Goal: Transaction & Acquisition: Book appointment/travel/reservation

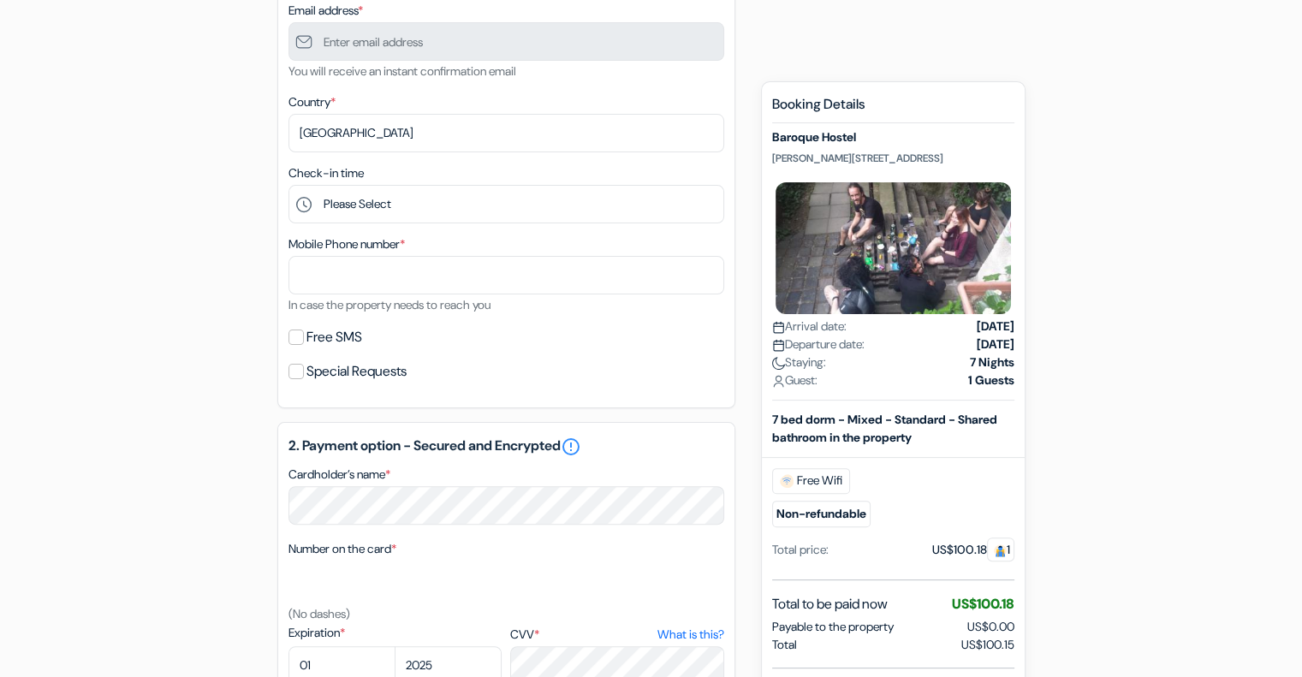
scroll to position [428, 0]
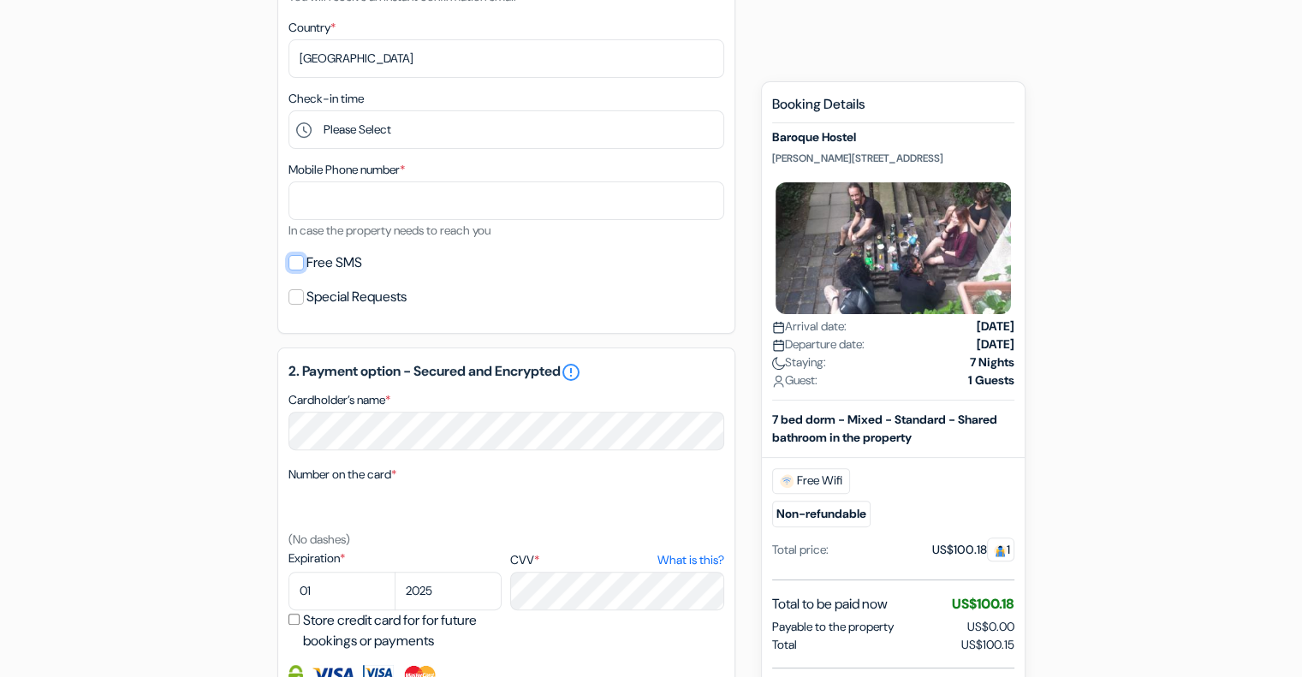
click at [299, 264] on input "Free SMS" at bounding box center [295, 262] width 15 height 15
checkbox input "true"
click at [295, 299] on input "Special Requests" at bounding box center [295, 296] width 15 height 15
checkbox input "true"
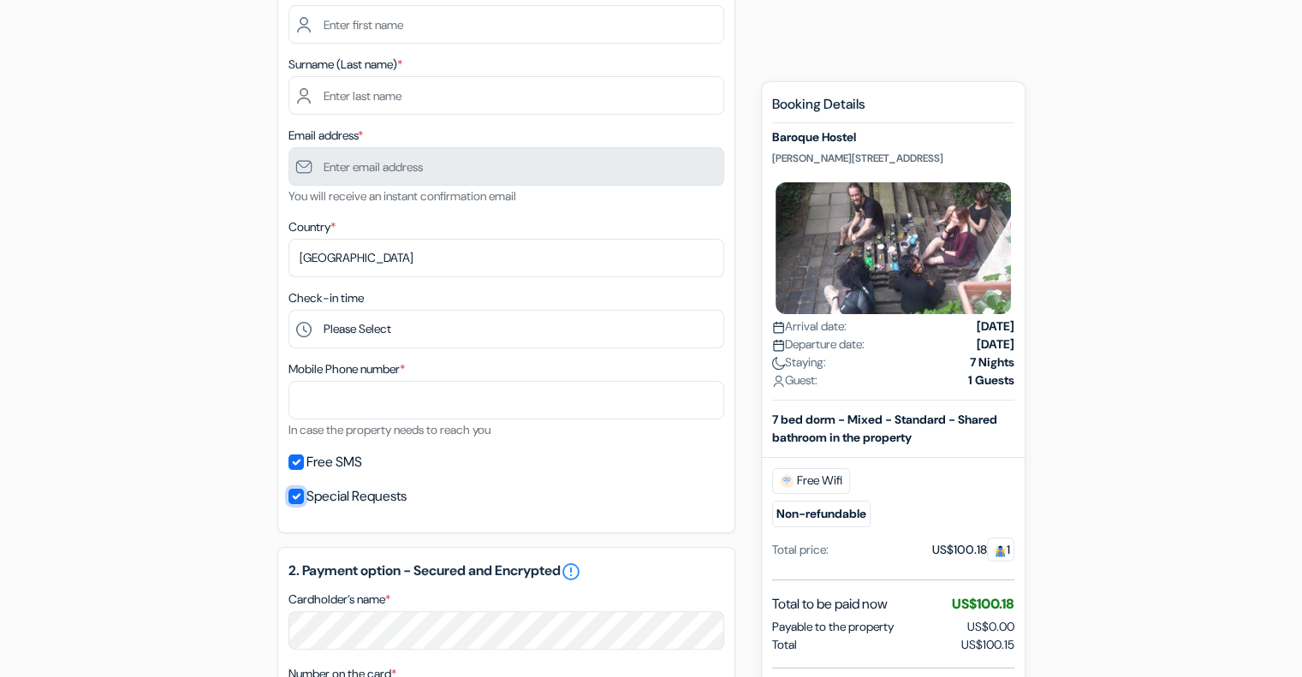
scroll to position [171, 0]
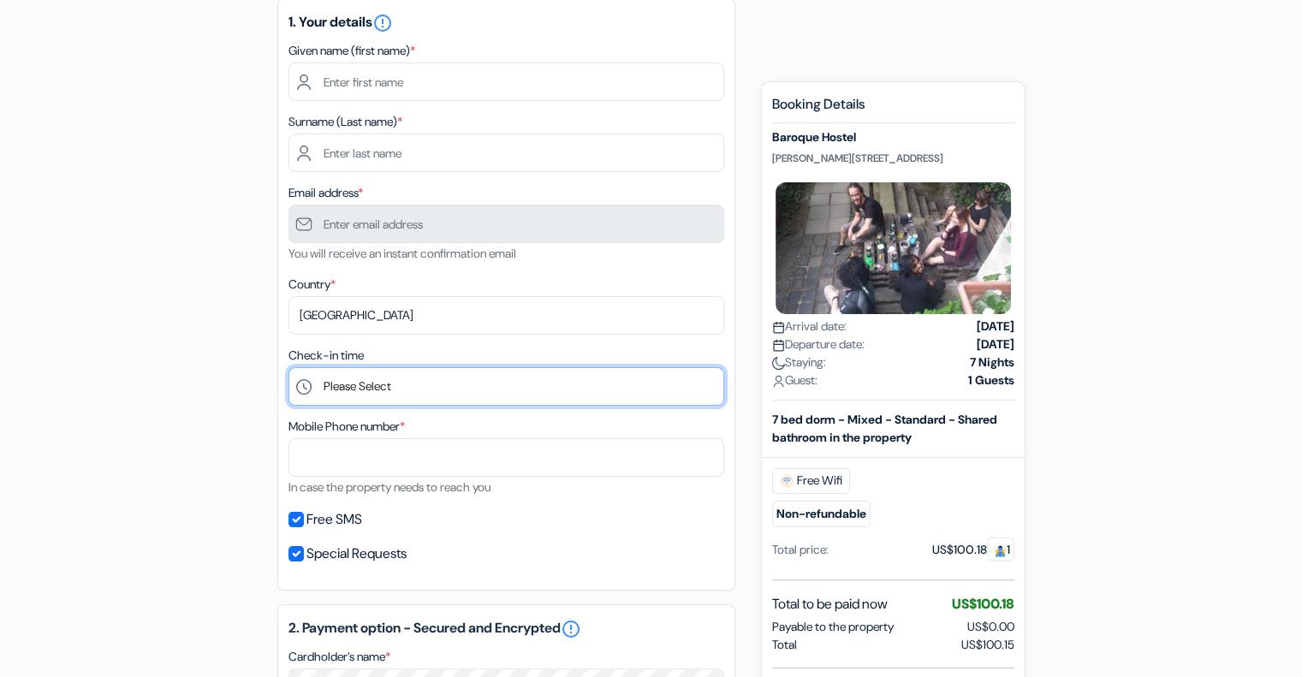
click at [465, 389] on select "Please Select 1:00 2:00 3:00 4:00 5:00 6:00 7:00 8:00 9:00 10:00 11:00 12:00 13…" at bounding box center [506, 386] width 436 height 39
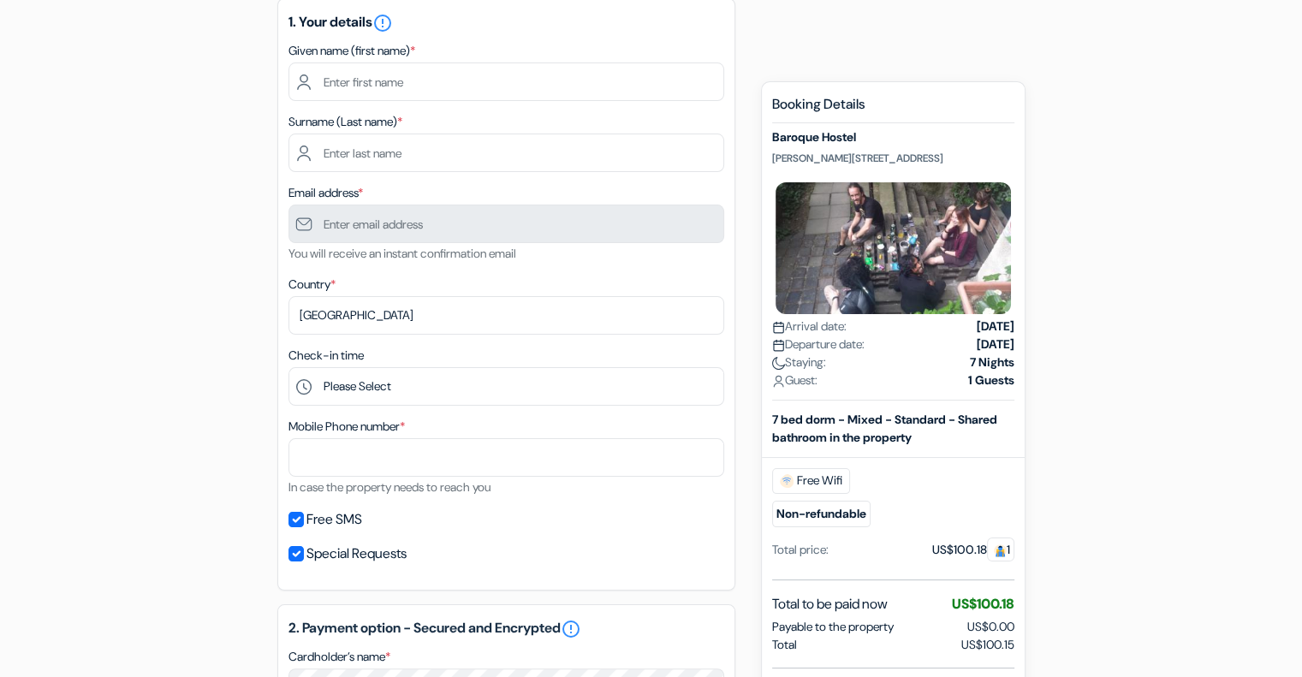
click at [1181, 184] on div "add_box Baroque Hostel [PERSON_NAME][STREET_ADDRESS] Property Details X done do…" at bounding box center [651, 633] width 1130 height 1296
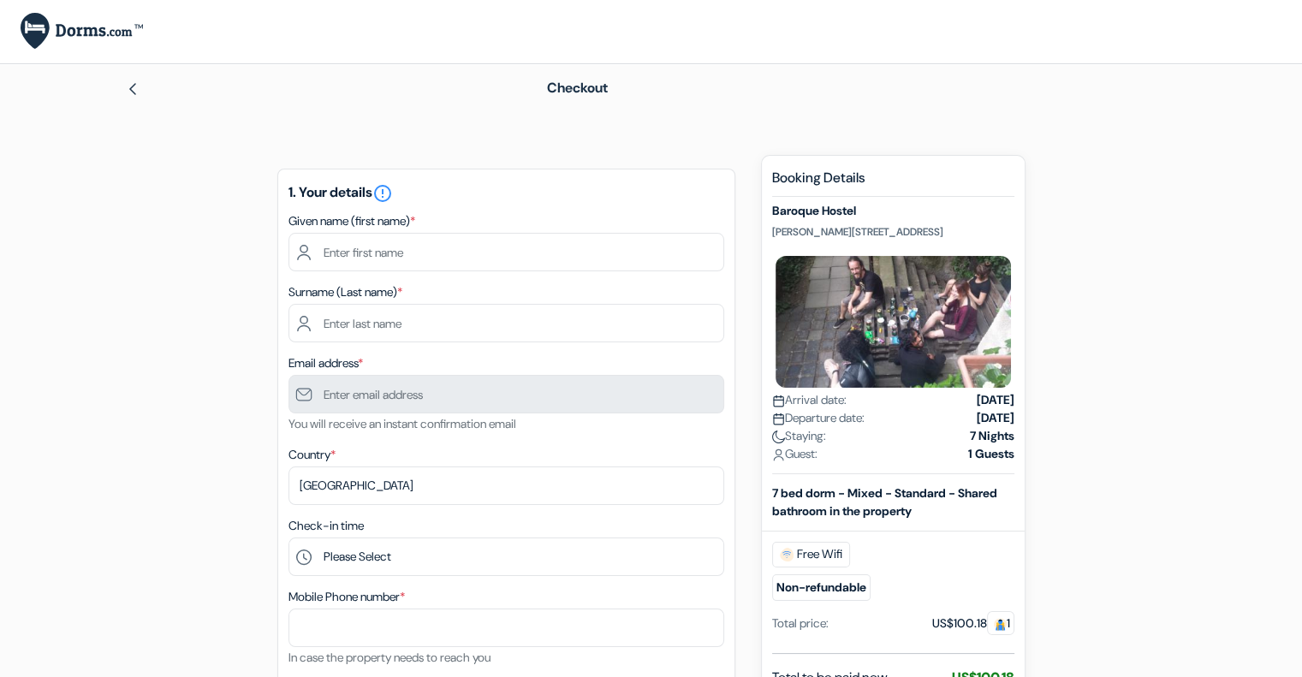
scroll to position [0, 0]
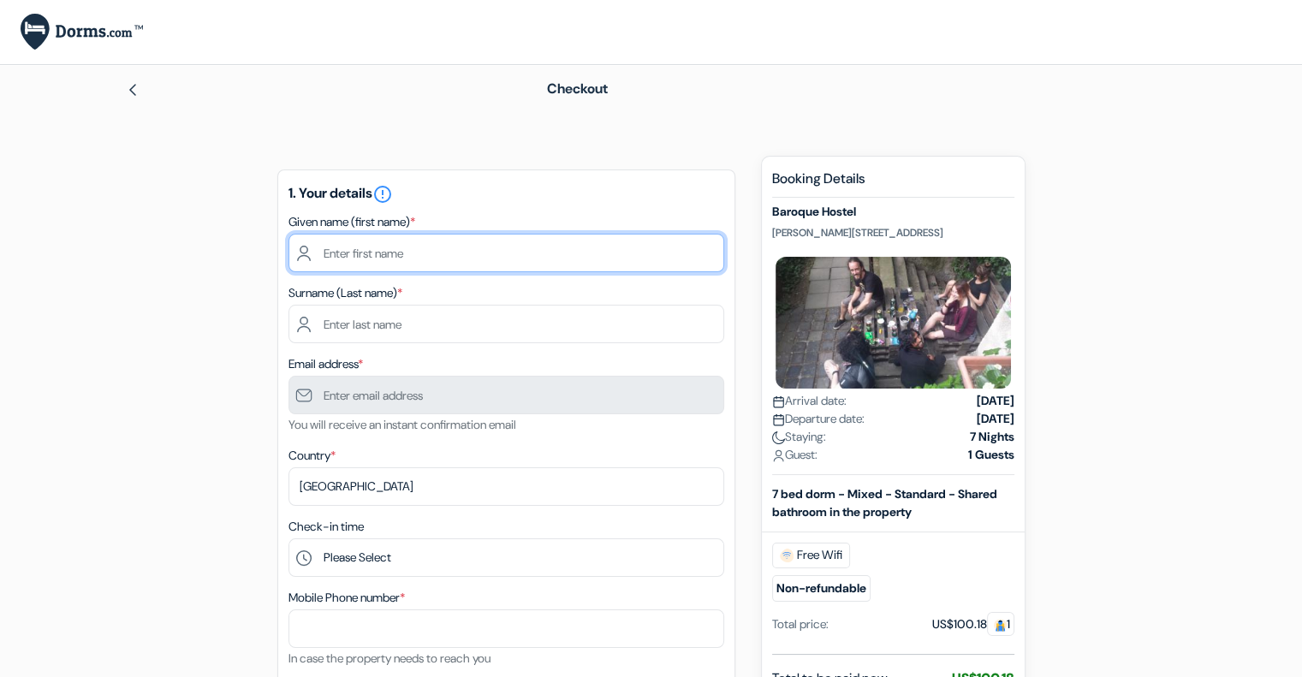
click at [460, 252] on input "text" at bounding box center [506, 253] width 436 height 39
type input "will"
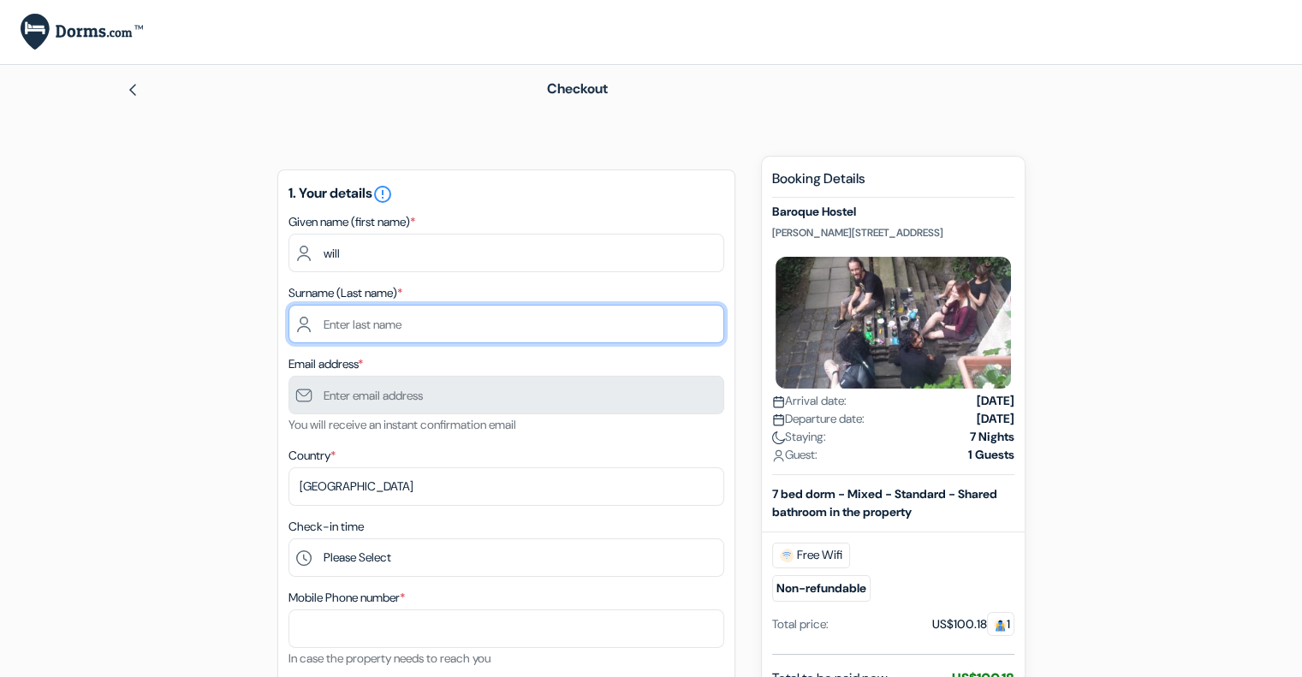
type input "su"
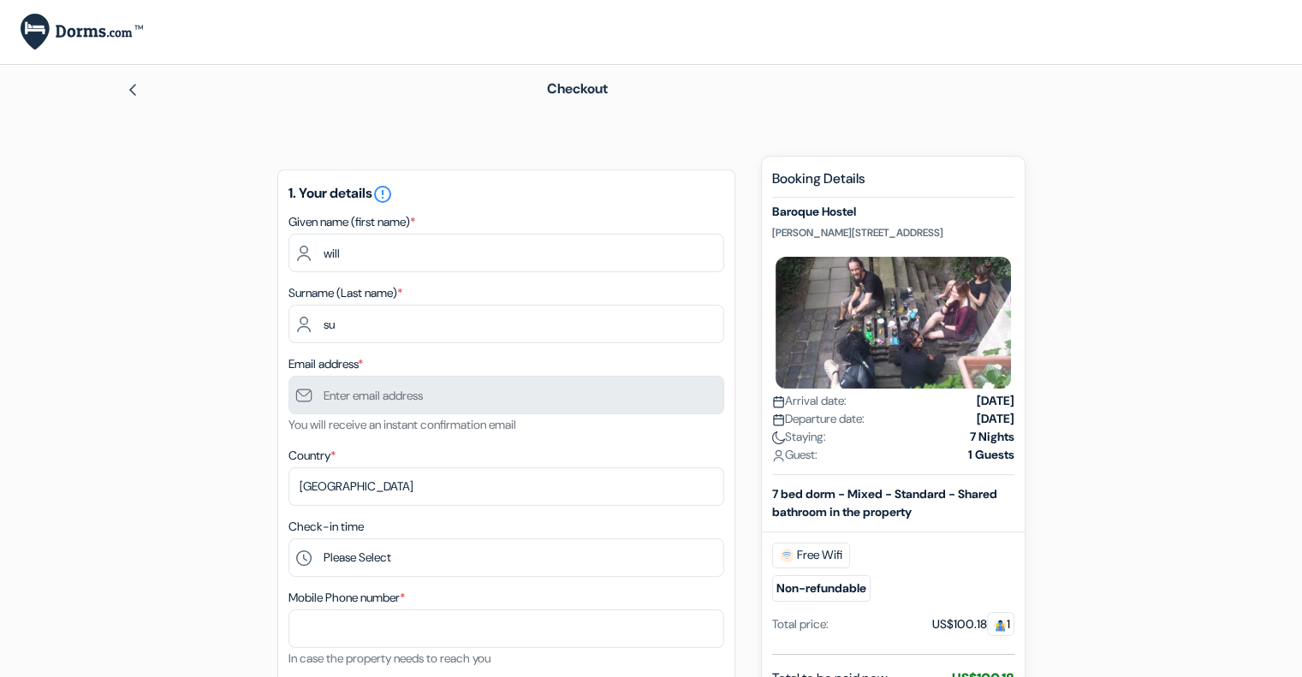
type input "7815300575"
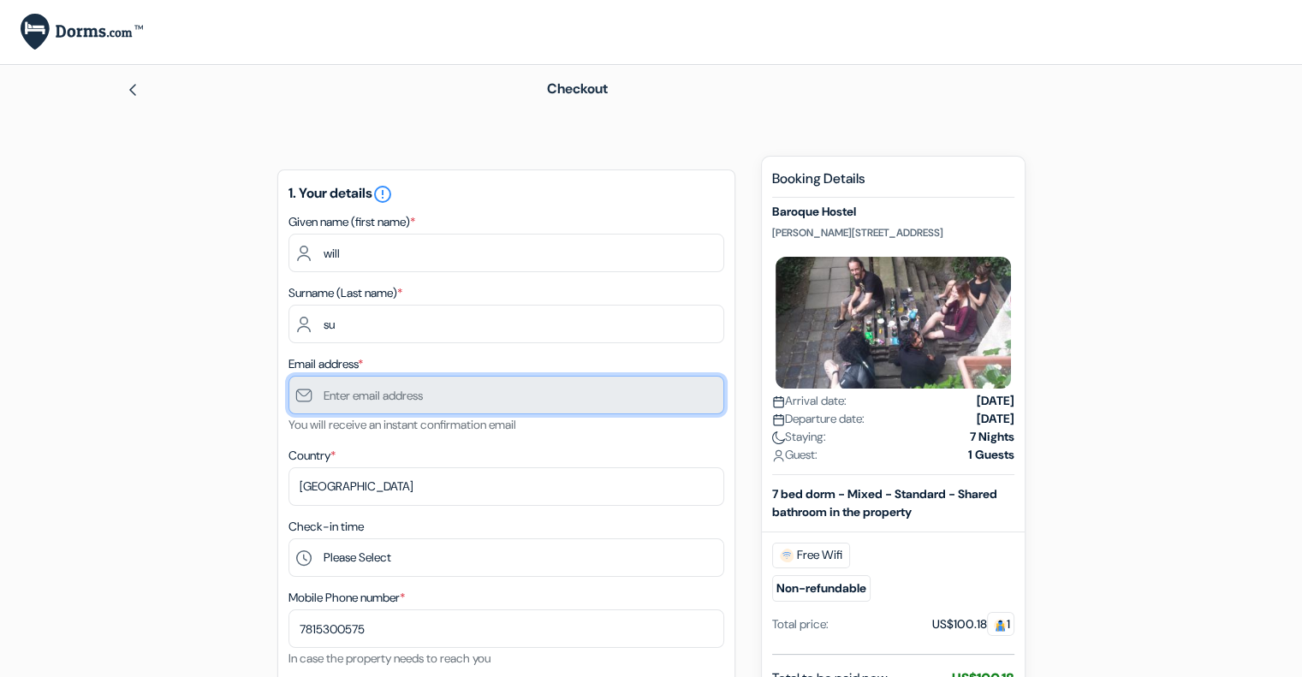
click at [502, 398] on input "text" at bounding box center [506, 395] width 436 height 39
click at [500, 386] on input "text" at bounding box center [506, 395] width 436 height 39
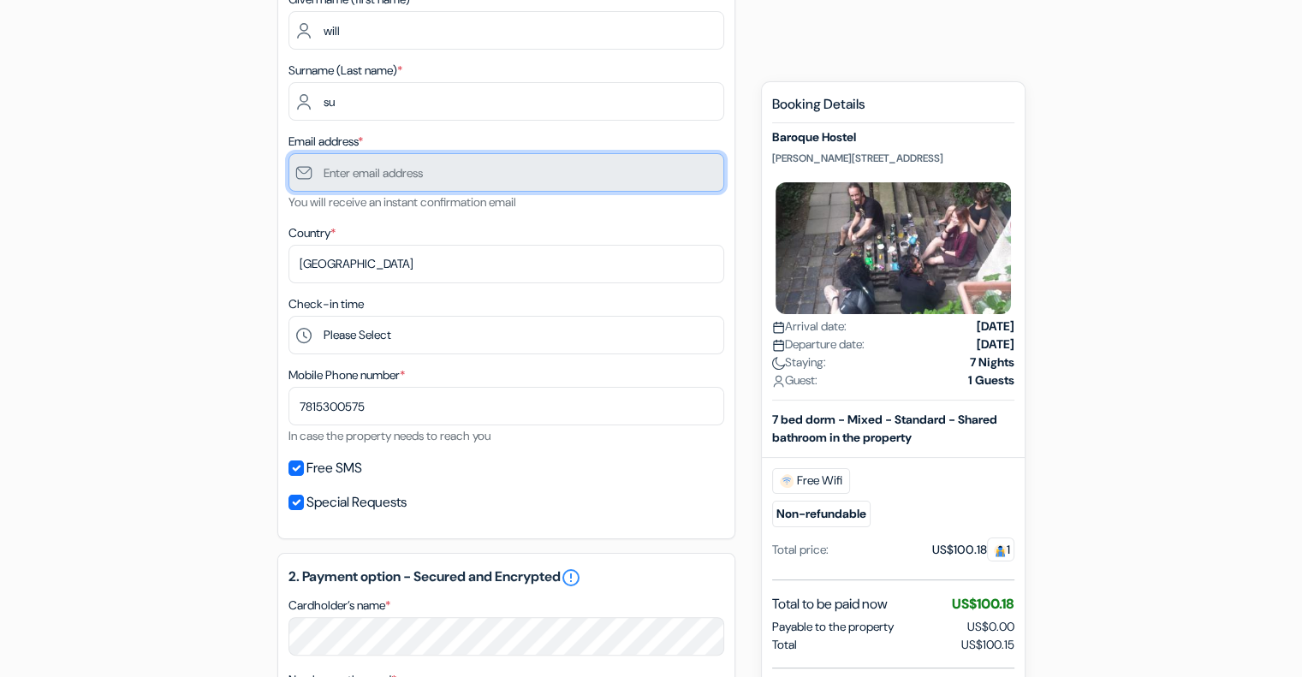
scroll to position [79, 0]
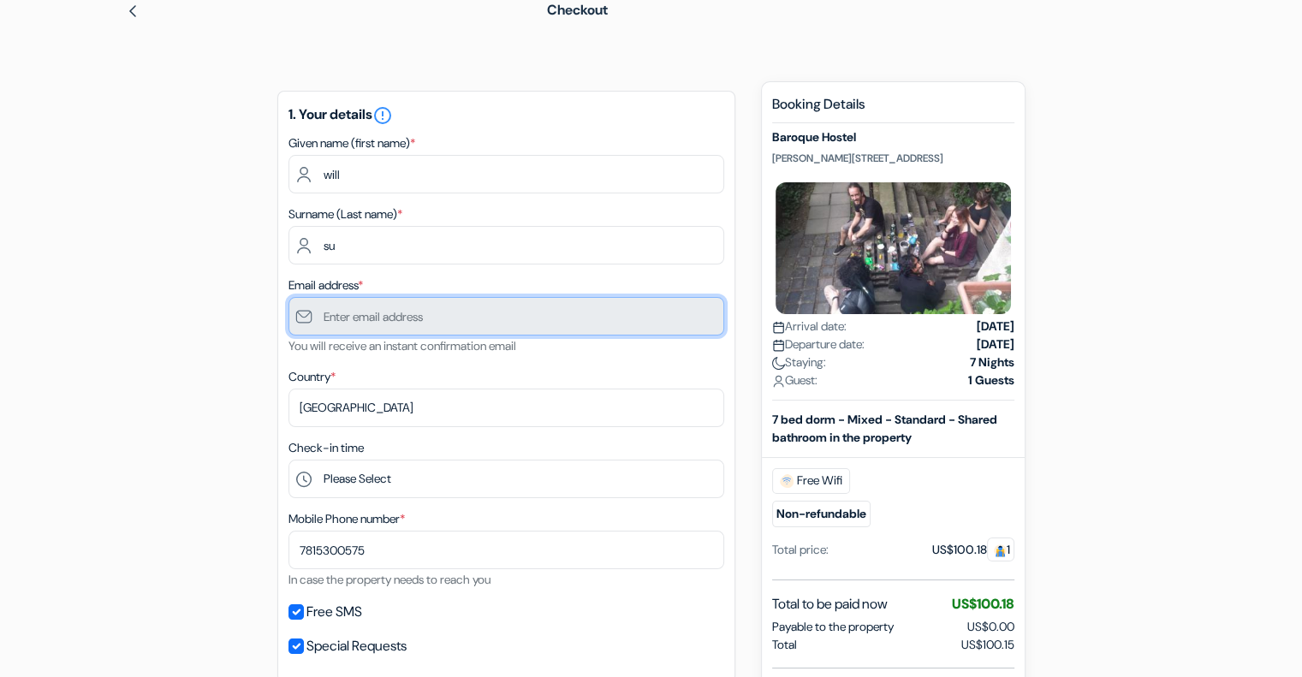
click at [394, 323] on input "text" at bounding box center [506, 316] width 436 height 39
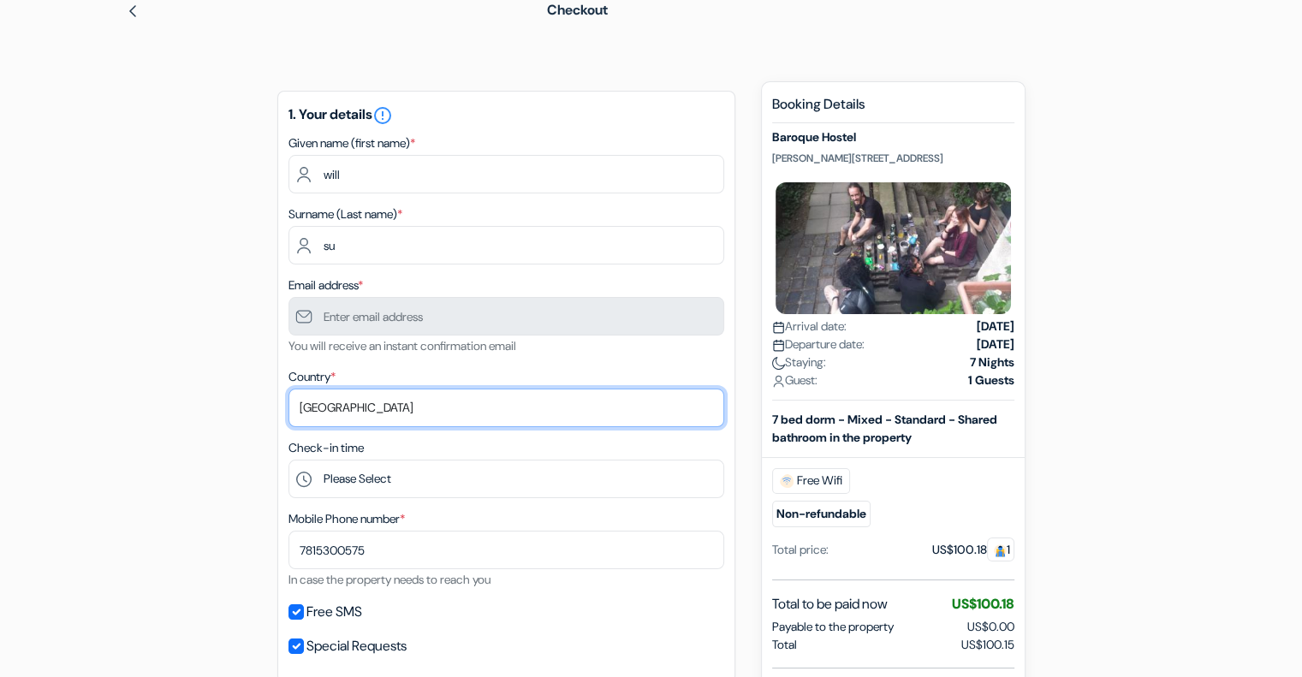
drag, startPoint x: 382, startPoint y: 424, endPoint x: 387, endPoint y: 411, distance: 13.8
click at [383, 424] on select "Select country [GEOGRAPHIC_DATA] [GEOGRAPHIC_DATA] [GEOGRAPHIC_DATA] [GEOGRAPHI…" at bounding box center [506, 407] width 436 height 39
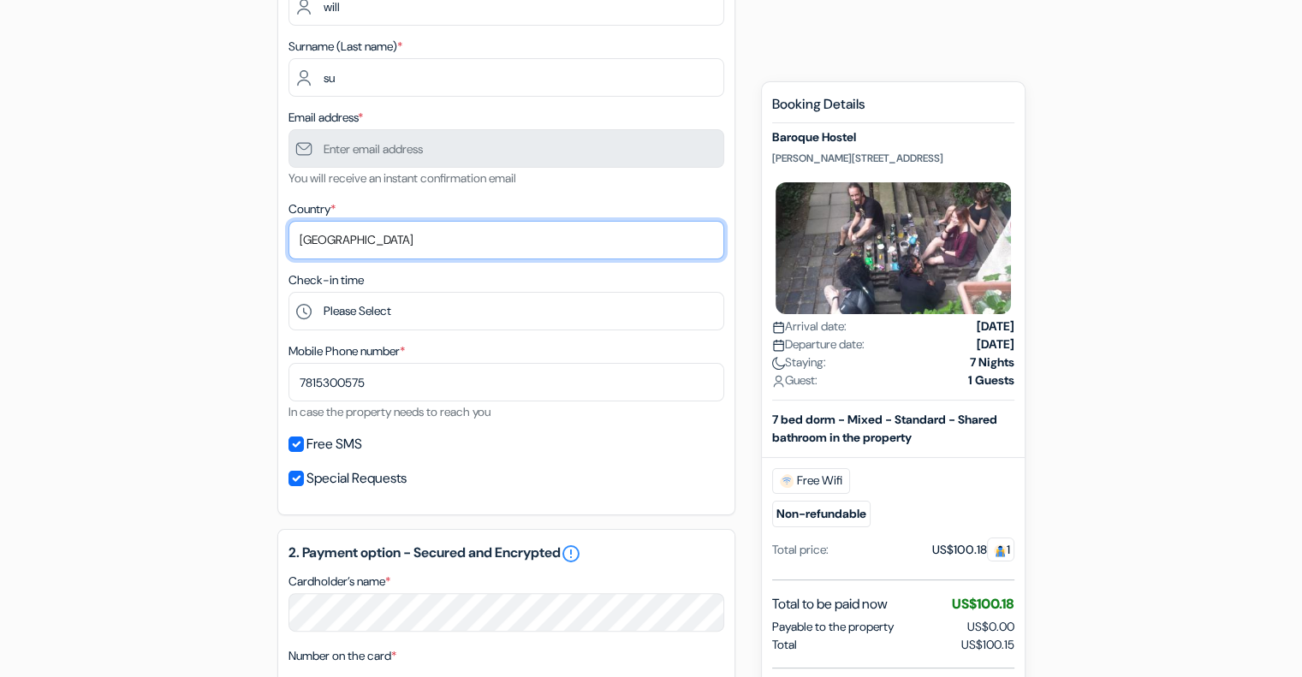
scroll to position [243, 0]
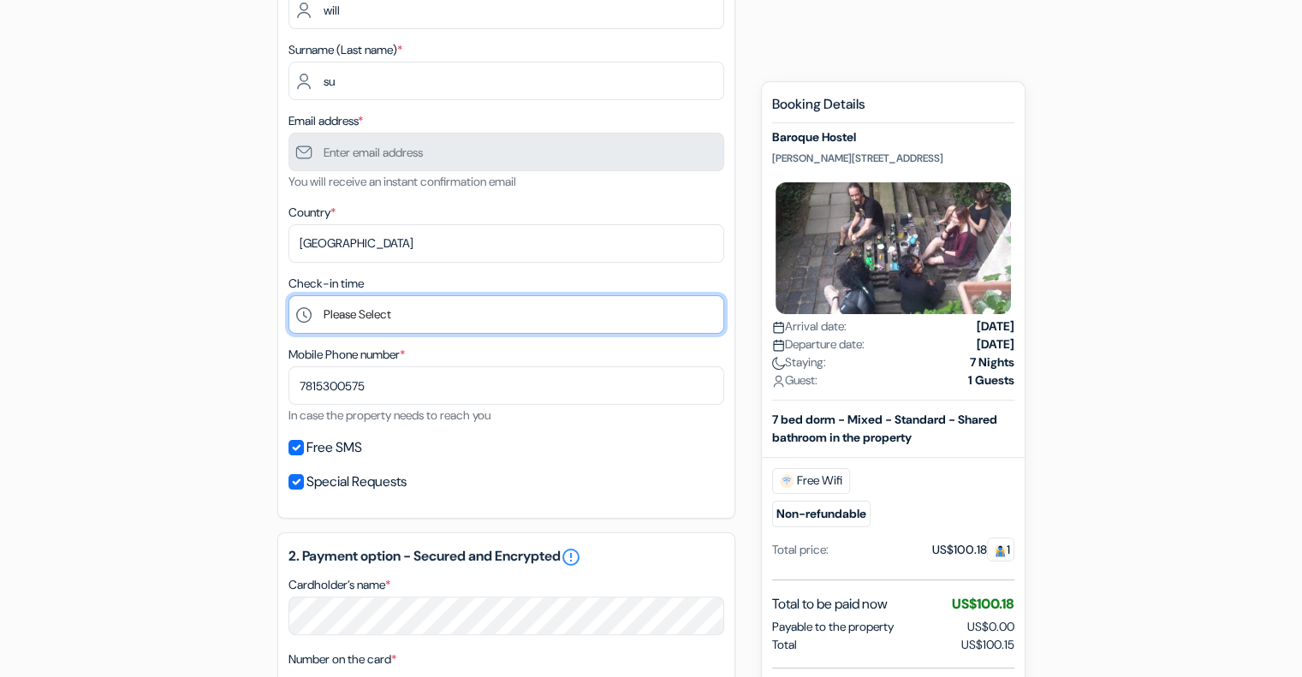
click at [359, 317] on select "Please Select 1:00 2:00 3:00 4:00 5:00 6:00 7:00 8:00 9:00 10:00 11:00 12:00 13…" at bounding box center [506, 314] width 436 height 39
click at [1273, 282] on form "Checkout add_box Baroque Hostel [PERSON_NAME][STREET_ADDRESS] Property Details …" at bounding box center [651, 493] width 1302 height 1343
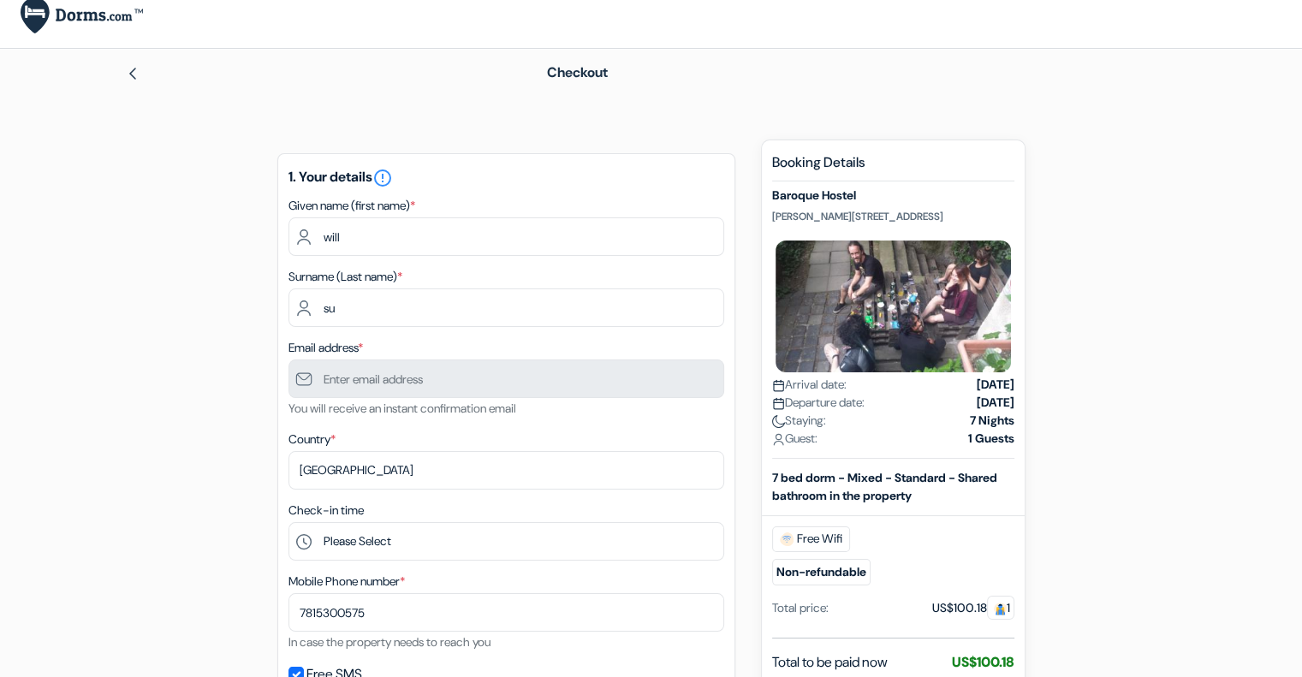
scroll to position [0, 0]
